Goal: Transaction & Acquisition: Purchase product/service

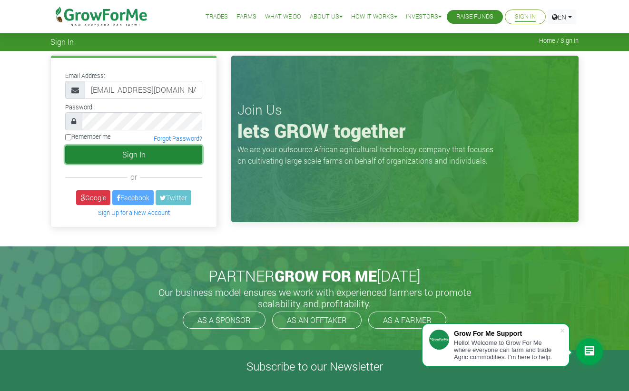
click at [166, 153] on button "Sign In" at bounding box center [133, 155] width 137 height 18
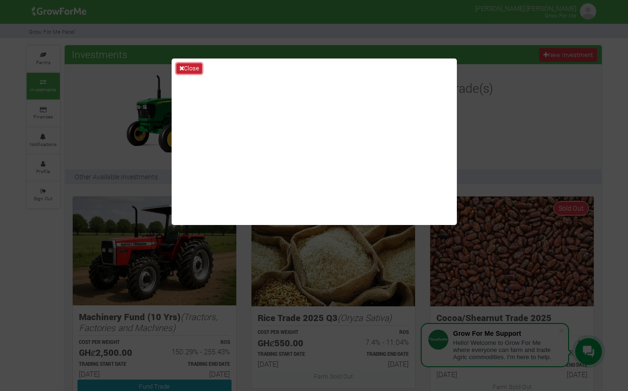
click at [195, 69] on button "Close" at bounding box center [189, 68] width 26 height 10
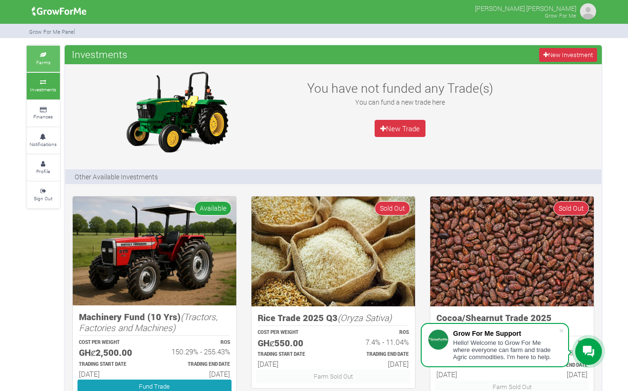
click at [48, 60] on small "Farms" at bounding box center [43, 62] width 14 height 7
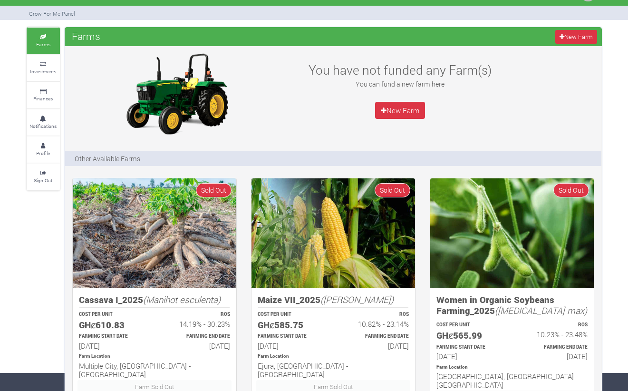
scroll to position [7, 0]
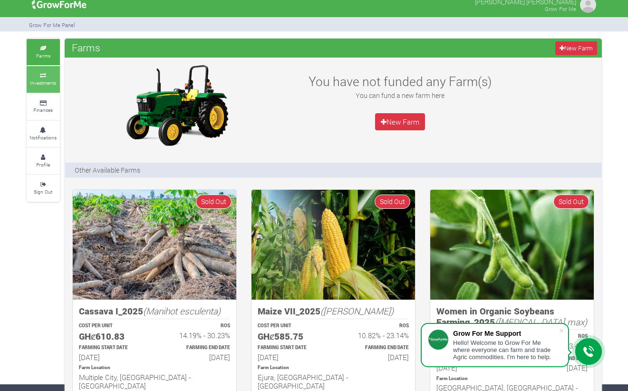
click at [49, 77] on icon at bounding box center [43, 75] width 29 height 5
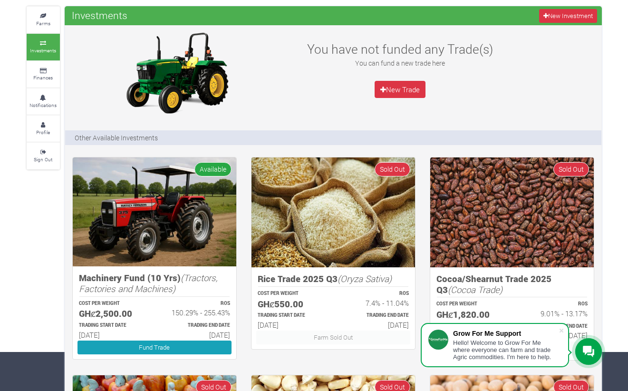
scroll to position [57, 0]
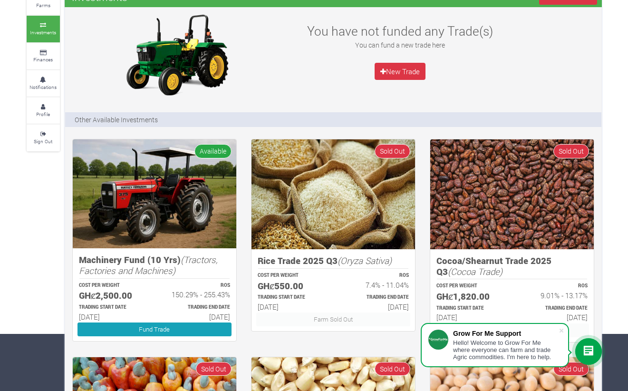
click at [180, 303] on div "TRADING END DATE 01st Jun 2035" at bounding box center [197, 313] width 84 height 20
click at [185, 234] on img at bounding box center [155, 193] width 164 height 109
click at [174, 330] on link "Fund Trade" at bounding box center [155, 329] width 154 height 14
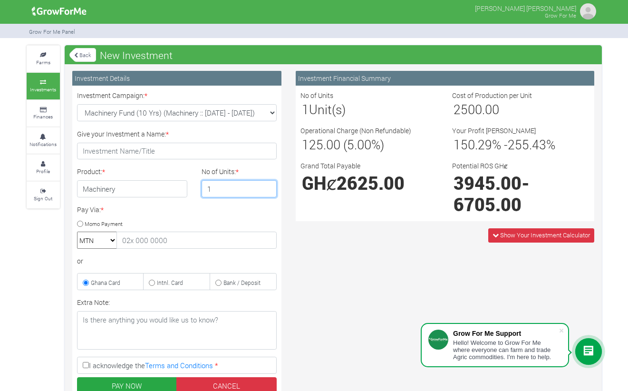
click at [240, 196] on input "1" at bounding box center [239, 188] width 75 height 17
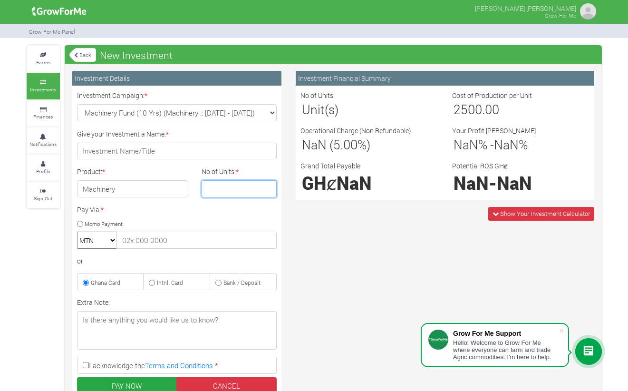
type input "2"
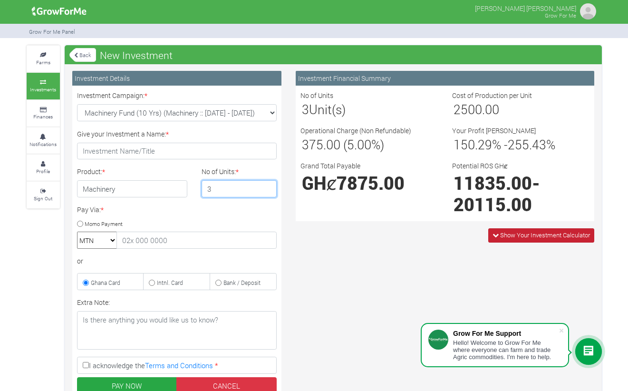
type input "3"
click at [495, 236] on icon at bounding box center [496, 235] width 6 height 6
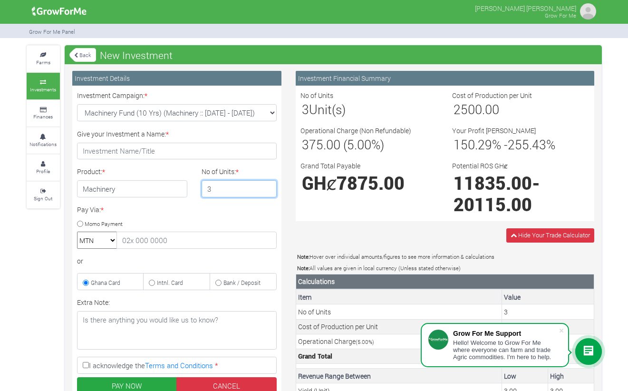
click at [226, 192] on input "3" at bounding box center [239, 188] width 75 height 17
type input "4"
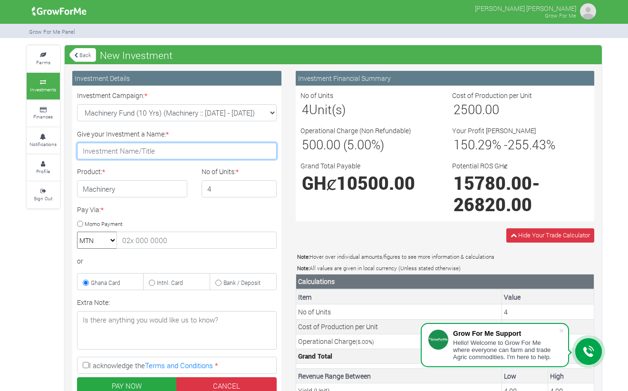
click at [169, 155] on input "Give your Investment a Name: *" at bounding box center [177, 151] width 200 height 17
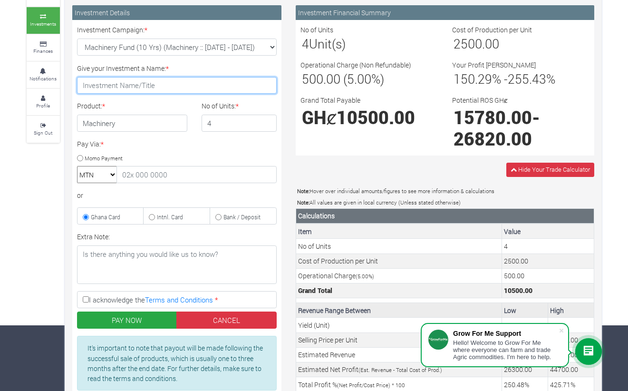
scroll to position [198, 0]
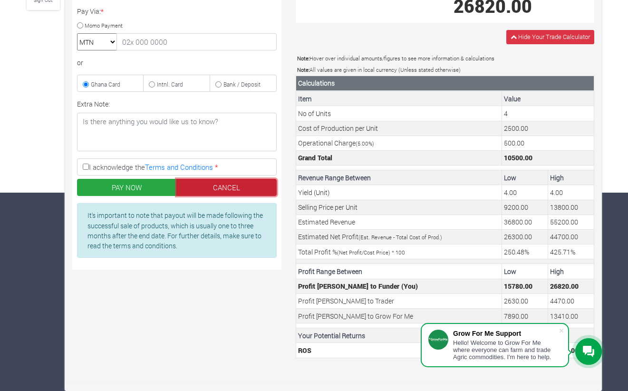
click at [258, 193] on link "CANCEL" at bounding box center [226, 187] width 100 height 17
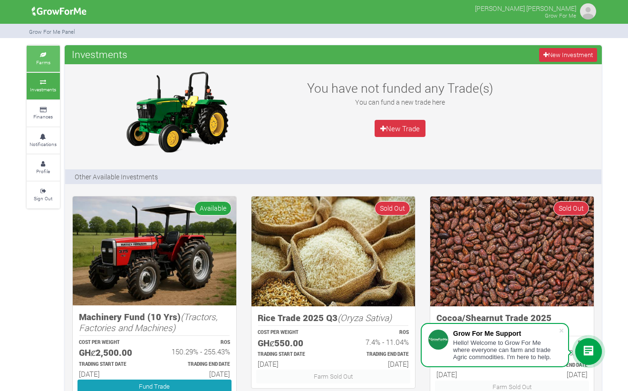
click at [46, 57] on icon at bounding box center [43, 55] width 29 height 5
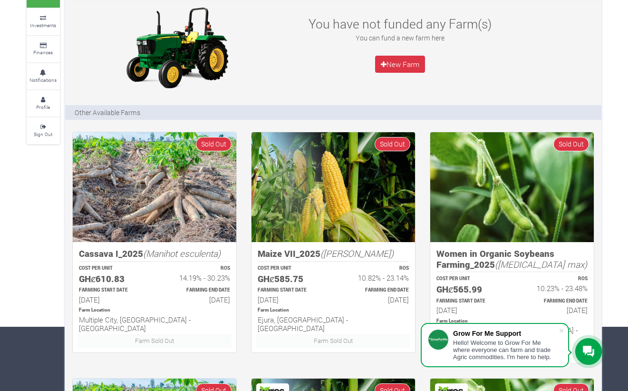
scroll to position [57, 0]
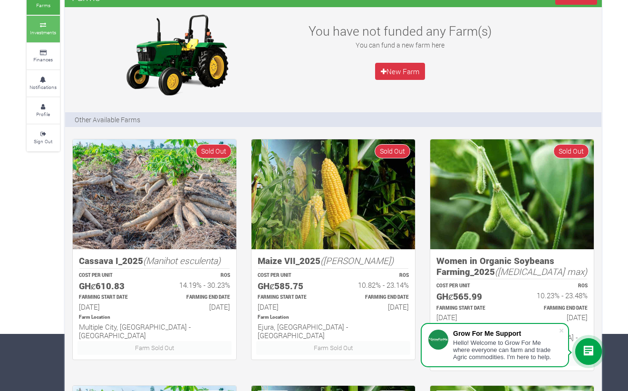
click at [44, 30] on small "Investments" at bounding box center [43, 32] width 26 height 7
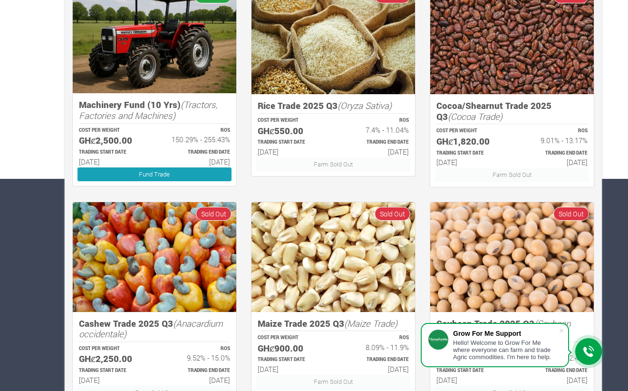
scroll to position [192, 0]
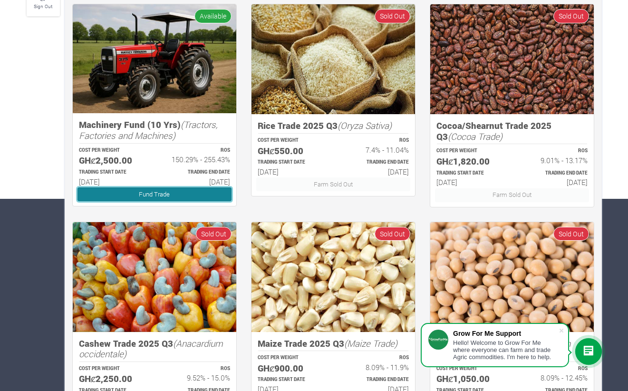
click at [143, 198] on link "Fund Trade" at bounding box center [155, 194] width 154 height 14
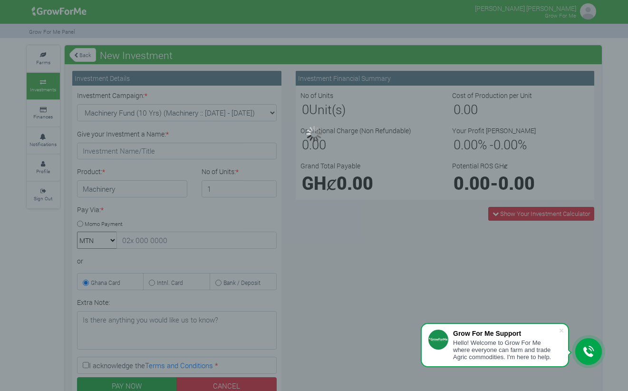
type input "1"
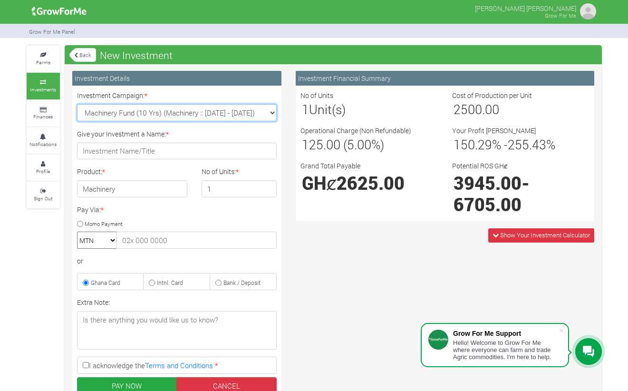
select select "46"
click at [77, 104] on select "Machinery Fund (10 Yrs) (Machinery :: [DATE] - [DATE]) Maize Trade 2025 Q4 (Mai…" at bounding box center [177, 112] width 200 height 17
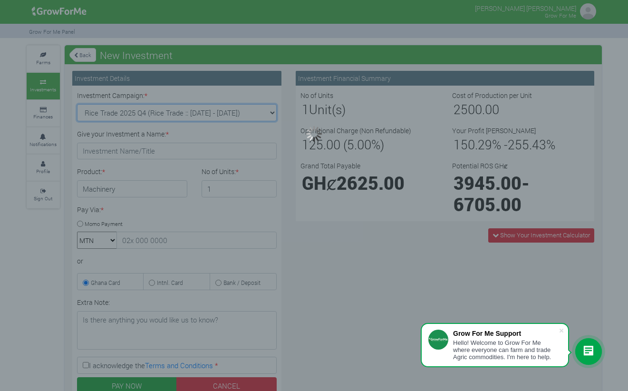
type input "1"
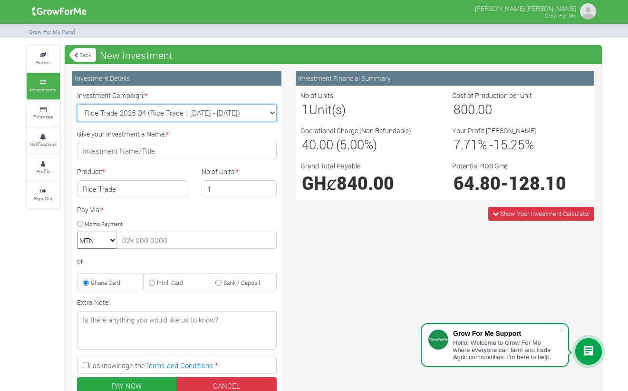
select select "42"
click at [77, 104] on select "Machinery Fund (10 Yrs) (Machinery :: [DATE] - [DATE]) Maize Trade 2025 Q4 (Mai…" at bounding box center [177, 112] width 200 height 17
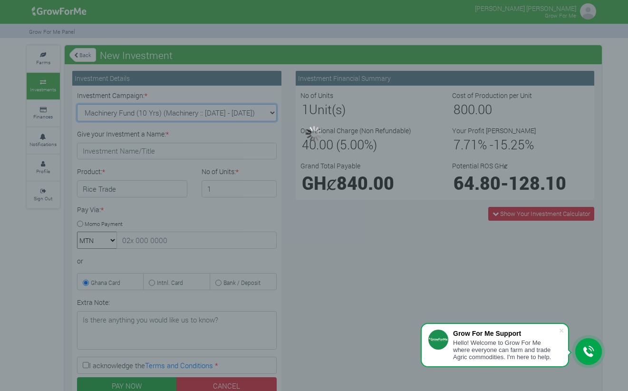
type input "1"
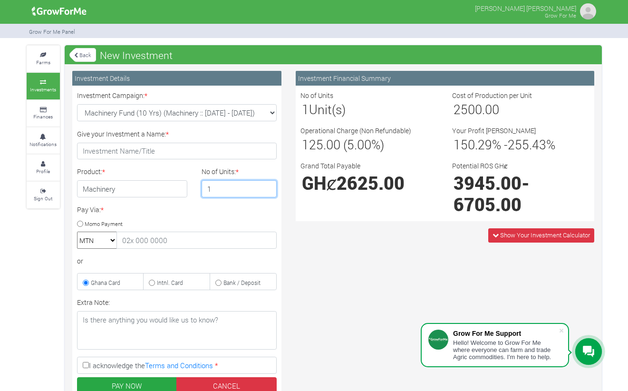
click at [236, 189] on input "1" at bounding box center [239, 188] width 75 height 17
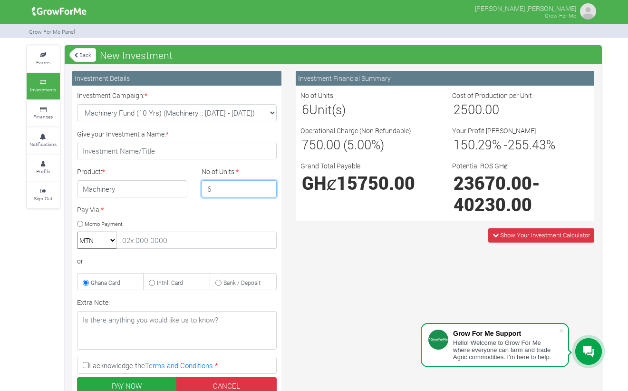
type input "6"
click at [90, 51] on link "Back" at bounding box center [82, 55] width 27 height 16
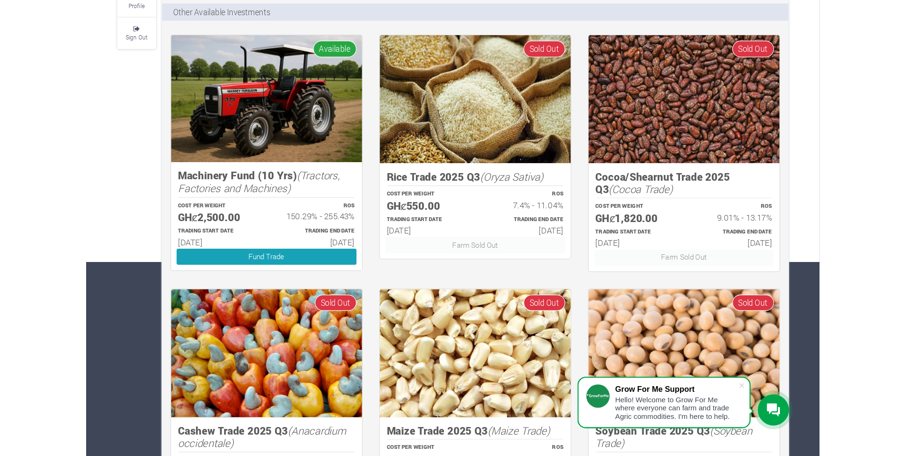
scroll to position [171, 0]
